Goal: Task Accomplishment & Management: Manage account settings

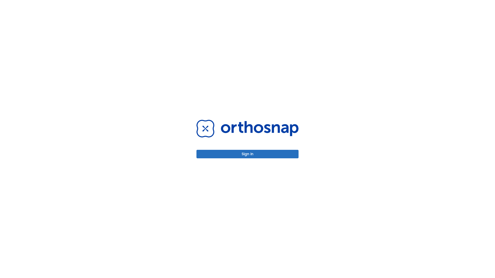
click at [248, 154] on button "Sign in" at bounding box center [247, 154] width 102 height 9
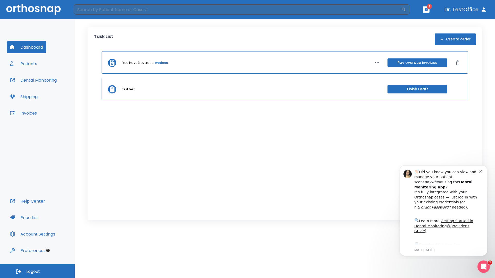
click at [37, 272] on span "Logout" at bounding box center [33, 272] width 14 height 6
